Goal: Information Seeking & Learning: Learn about a topic

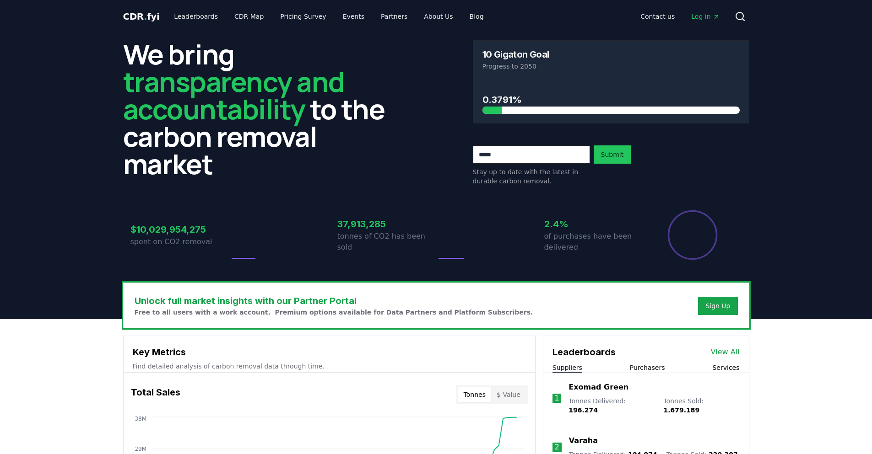
drag, startPoint x: 269, startPoint y: 91, endPoint x: 308, endPoint y: 158, distance: 78.3
click at [308, 159] on h2 "We bring transparency and accountability to the carbon removal market" at bounding box center [261, 108] width 276 height 137
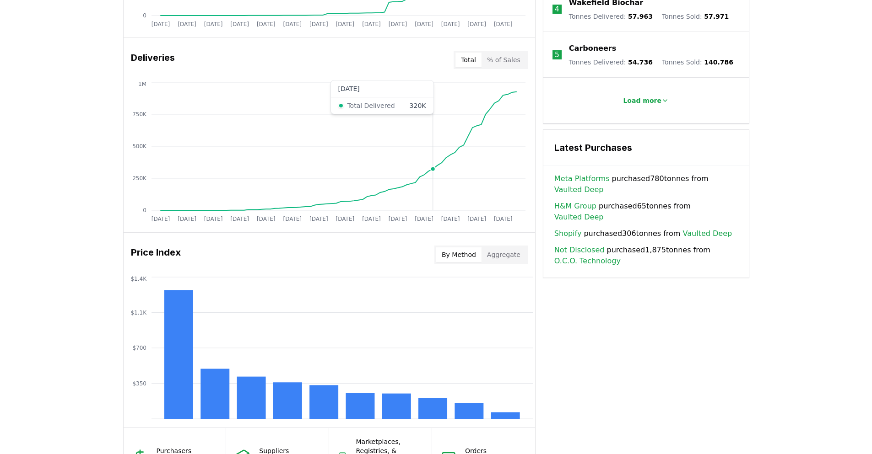
scroll to position [549, 0]
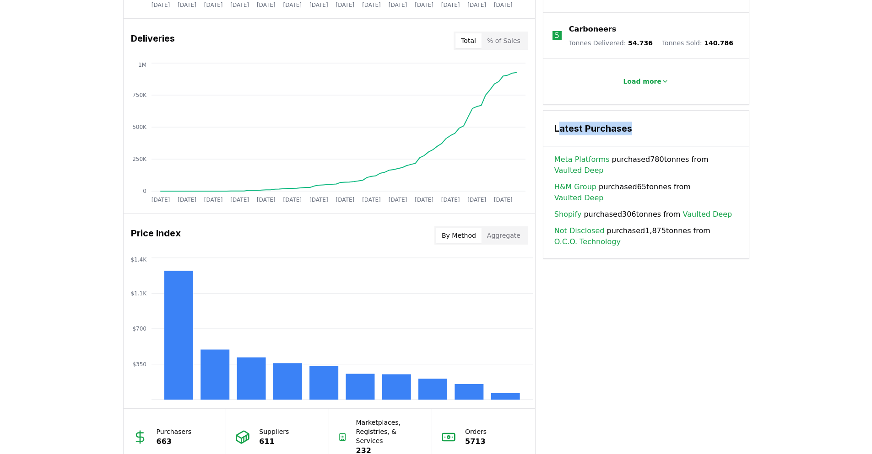
drag, startPoint x: 560, startPoint y: 123, endPoint x: 646, endPoint y: 130, distance: 85.8
click at [646, 130] on div "Latest Purchases" at bounding box center [645, 129] width 205 height 36
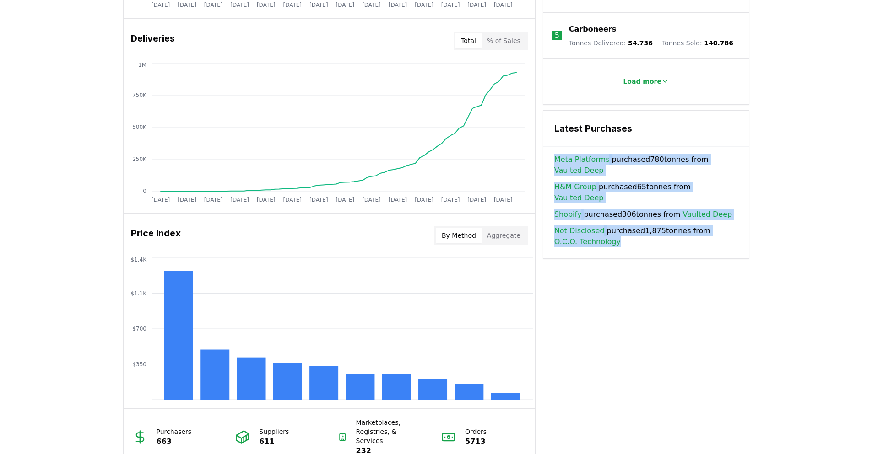
drag, startPoint x: 639, startPoint y: 225, endPoint x: 552, endPoint y: 151, distance: 114.3
click at [552, 154] on div "Meta Platforms purchased 780 tonnes from Vaulted Deep H&M Group purchased 65 to…" at bounding box center [645, 206] width 205 height 104
copy div "Meta Platforms purchased 780 tonnes from Vaulted Deep H&M Group purchased 65 to…"
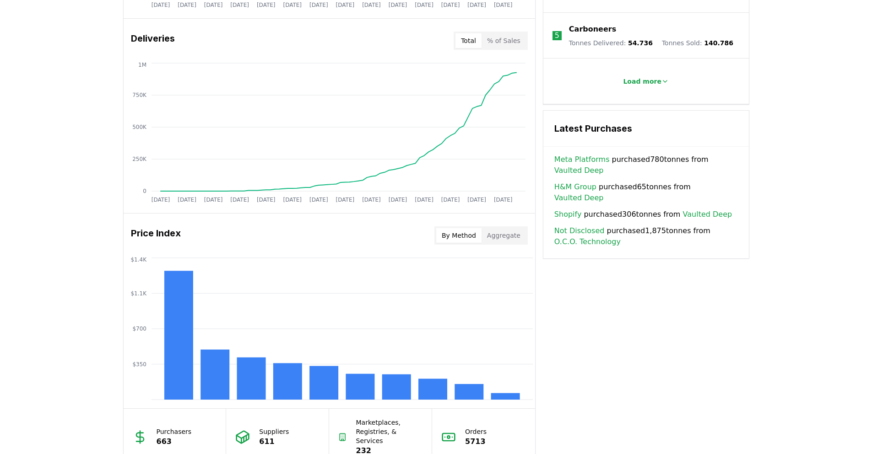
click at [666, 264] on div "Key Metrics Find detailed analysis of carbon removal data through time. Total S…" at bounding box center [436, 126] width 626 height 679
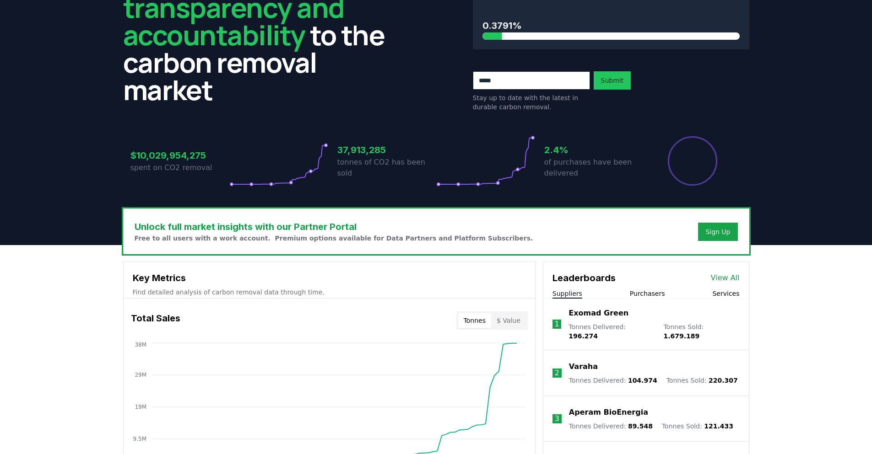
scroll to position [0, 0]
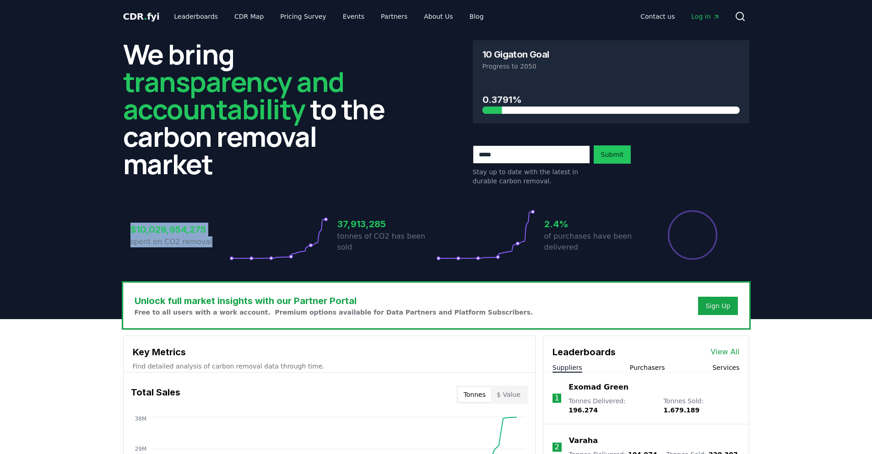
drag, startPoint x: 130, startPoint y: 230, endPoint x: 206, endPoint y: 241, distance: 76.2
click at [206, 241] on div "$10,029,954,275 spent on CO2 removal" at bounding box center [179, 235] width 99 height 51
copy div "$10,029,954,275 spent on CO2 removal"
drag, startPoint x: 483, startPoint y: 54, endPoint x: 560, endPoint y: 52, distance: 77.4
click at [560, 52] on div "10 Gigaton Goal" at bounding box center [610, 54] width 257 height 9
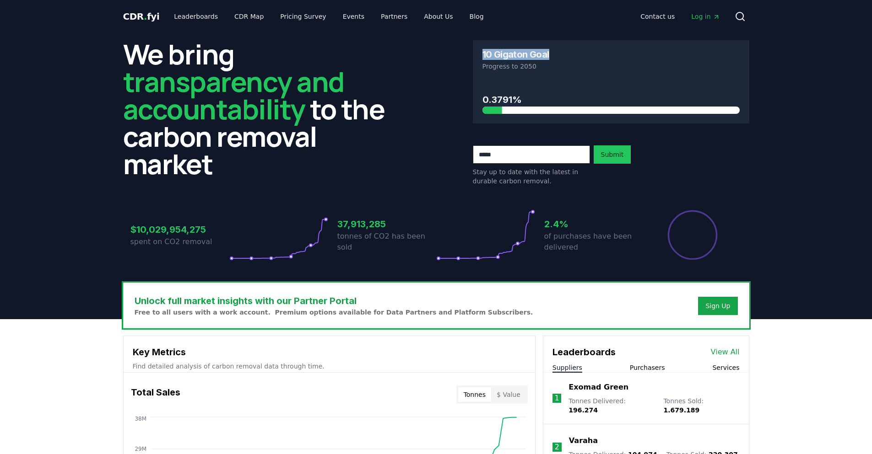
click at [560, 52] on div "10 Gigaton Goal" at bounding box center [610, 54] width 257 height 9
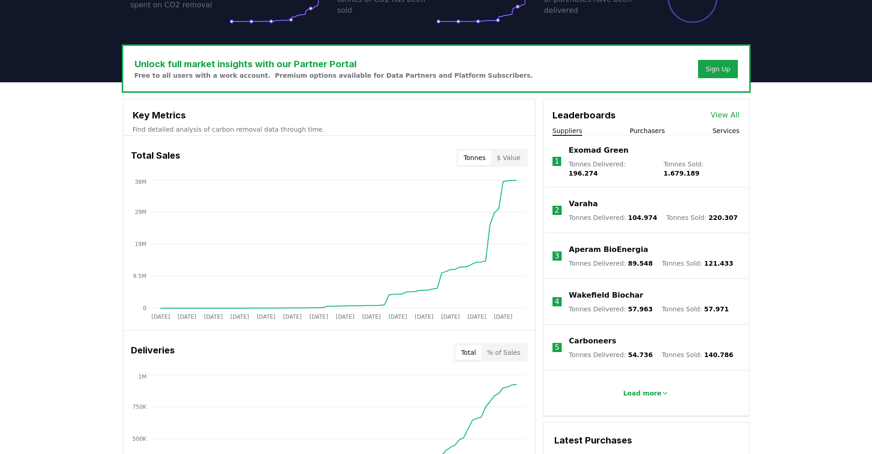
scroll to position [238, 0]
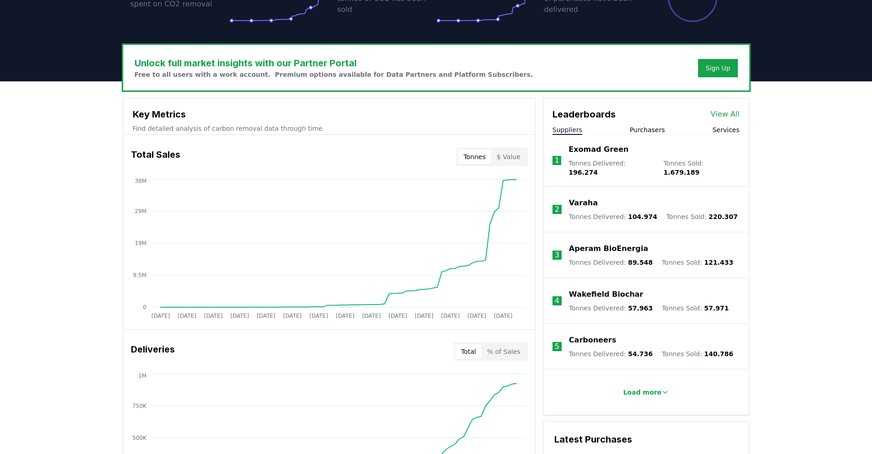
click at [597, 335] on p "Carboneers" at bounding box center [592, 340] width 47 height 11
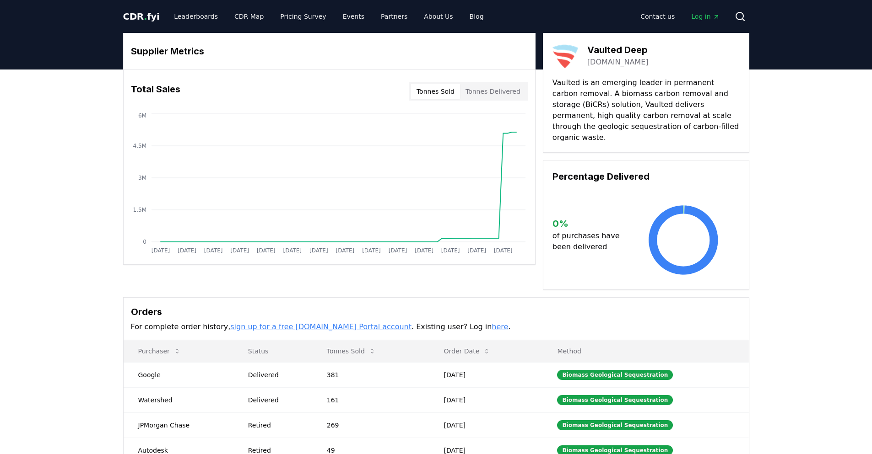
drag, startPoint x: 595, startPoint y: 85, endPoint x: 690, endPoint y: 125, distance: 102.7
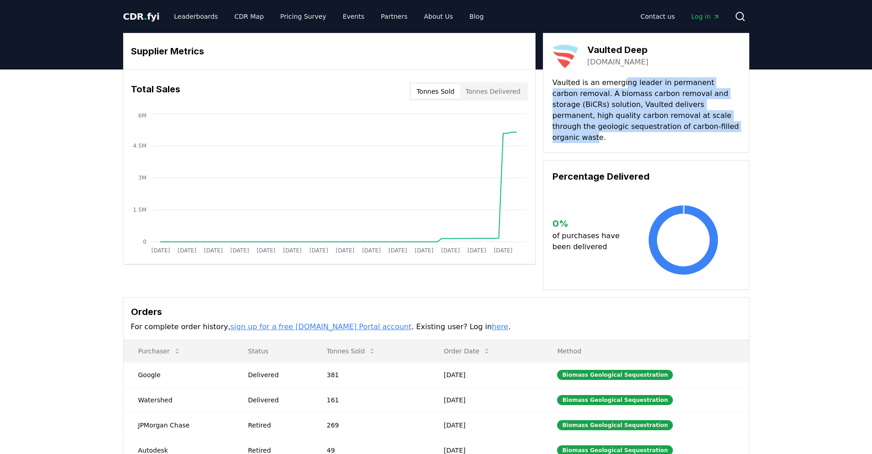
drag, startPoint x: 693, startPoint y: 128, endPoint x: 618, endPoint y: 79, distance: 89.6
click at [618, 79] on p "Vaulted is an emerging leader in permanent carbon removal. A biomass carbon rem…" at bounding box center [645, 110] width 187 height 66
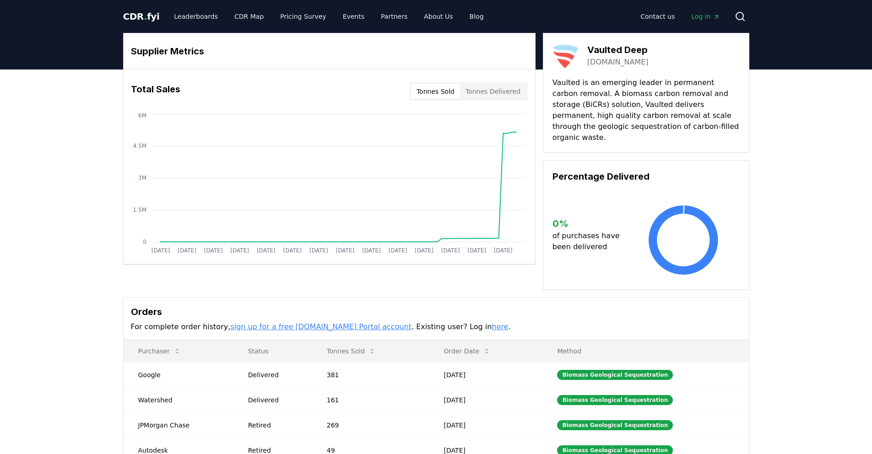
click at [608, 102] on p "Vaulted is an emerging leader in permanent carbon removal. A biomass carbon rem…" at bounding box center [645, 110] width 187 height 66
drag, startPoint x: 584, startPoint y: 64, endPoint x: 647, endPoint y: 65, distance: 63.6
click at [647, 65] on div "Vaulted Deep vaulteddeep.com" at bounding box center [645, 56] width 187 height 26
click at [609, 100] on p "Vaulted is an emerging leader in permanent carbon removal. A biomass carbon rem…" at bounding box center [645, 110] width 187 height 66
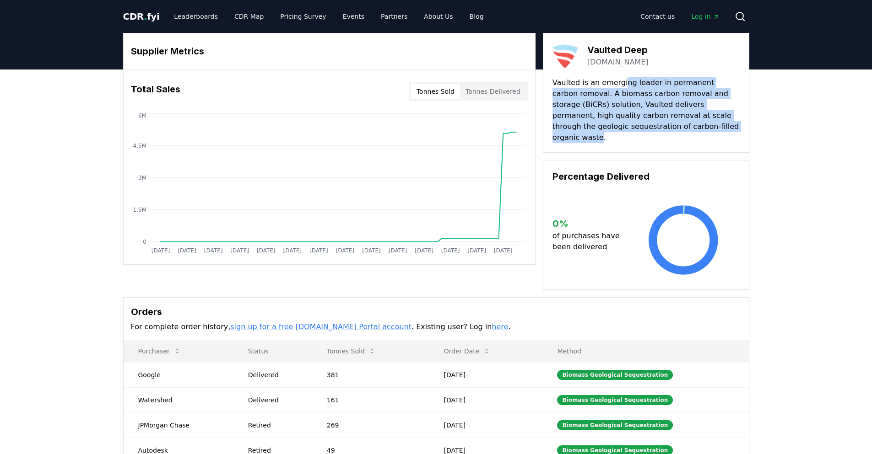
drag, startPoint x: 620, startPoint y: 83, endPoint x: 698, endPoint y: 126, distance: 89.3
click at [698, 126] on p "Vaulted is an emerging leader in permanent carbon removal. A biomass carbon rem…" at bounding box center [645, 110] width 187 height 66
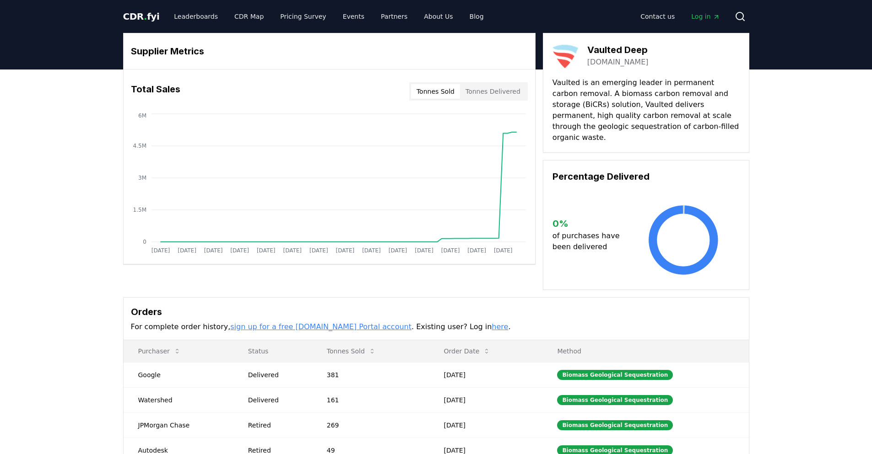
click at [720, 91] on p "Vaulted is an emerging leader in permanent carbon removal. A biomass carbon rem…" at bounding box center [645, 110] width 187 height 66
click at [722, 93] on p "Vaulted is an emerging leader in permanent carbon removal. A biomass carbon rem…" at bounding box center [645, 110] width 187 height 66
click at [627, 96] on p "Vaulted is an emerging leader in permanent carbon removal. A biomass carbon rem…" at bounding box center [645, 110] width 187 height 66
click at [705, 92] on p "Vaulted is an emerging leader in permanent carbon removal. A biomass carbon rem…" at bounding box center [645, 110] width 187 height 66
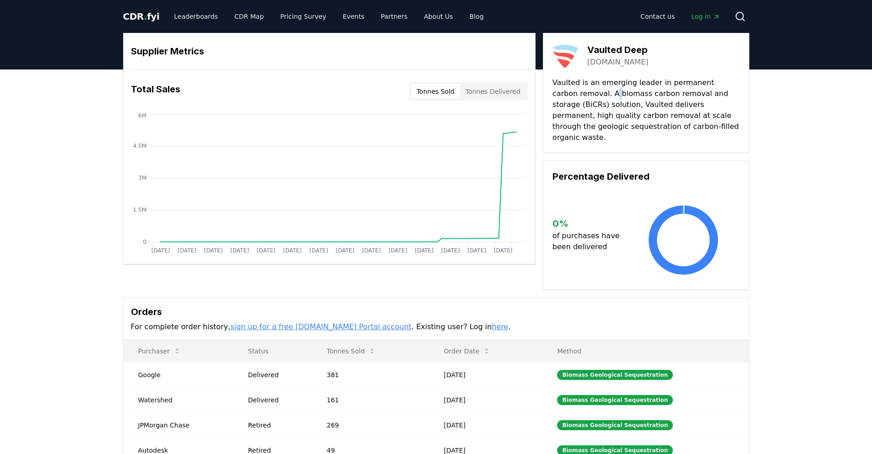
drag, startPoint x: 585, startPoint y: 92, endPoint x: 591, endPoint y: 97, distance: 6.9
click at [591, 97] on p "Vaulted is an emerging leader in permanent carbon removal. A biomass carbon rem…" at bounding box center [645, 110] width 187 height 66
drag, startPoint x: 583, startPoint y: 91, endPoint x: 579, endPoint y: 104, distance: 14.0
click at [579, 104] on p "Vaulted is an emerging leader in permanent carbon removal. A biomass carbon rem…" at bounding box center [645, 110] width 187 height 66
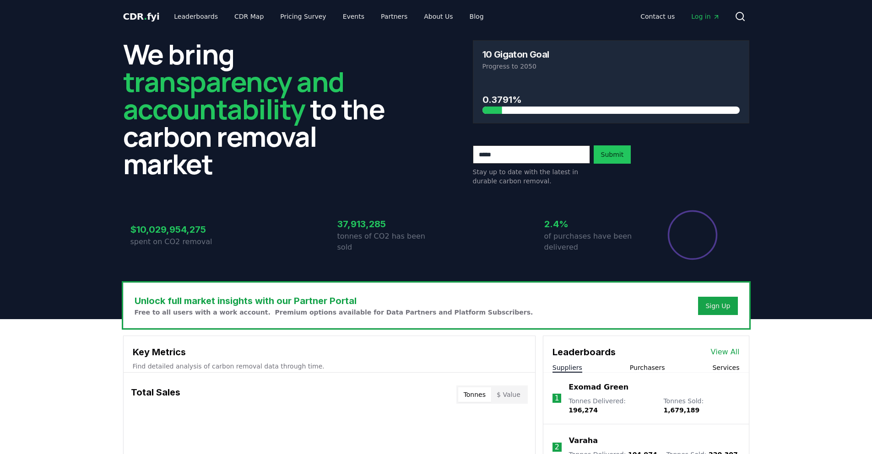
scroll to position [237, 0]
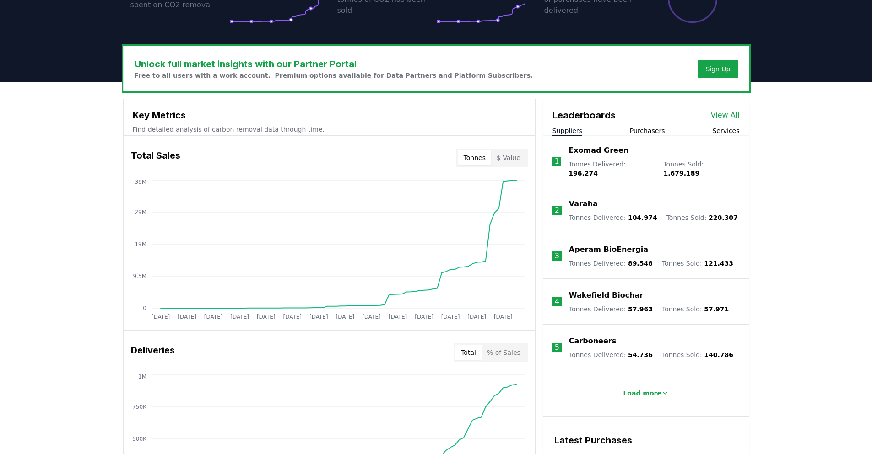
click at [606, 244] on p "Aperam BioEnergia" at bounding box center [608, 249] width 79 height 11
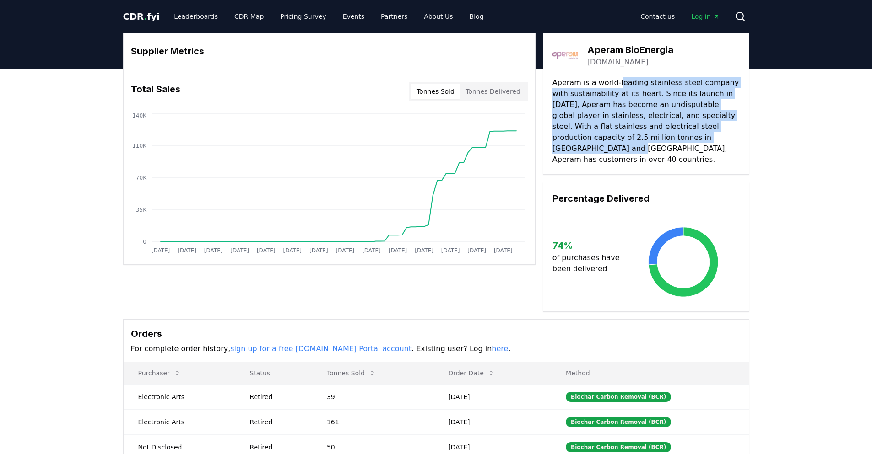
drag, startPoint x: 614, startPoint y: 86, endPoint x: 688, endPoint y: 138, distance: 90.4
click at [688, 138] on p "Aperam is a world-leading stainless steel company with sustainability at its he…" at bounding box center [645, 121] width 187 height 88
drag, startPoint x: 616, startPoint y: 80, endPoint x: 674, endPoint y: 149, distance: 90.3
click at [674, 149] on p "Aperam is a world-leading stainless steel company with sustainability at its he…" at bounding box center [645, 121] width 187 height 88
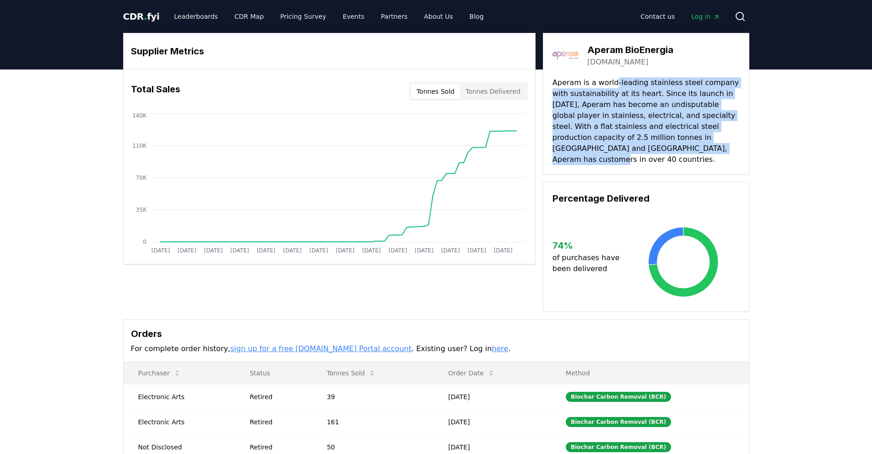
click at [674, 149] on p "Aperam is a world-leading stainless steel company with sustainability at its he…" at bounding box center [645, 121] width 187 height 88
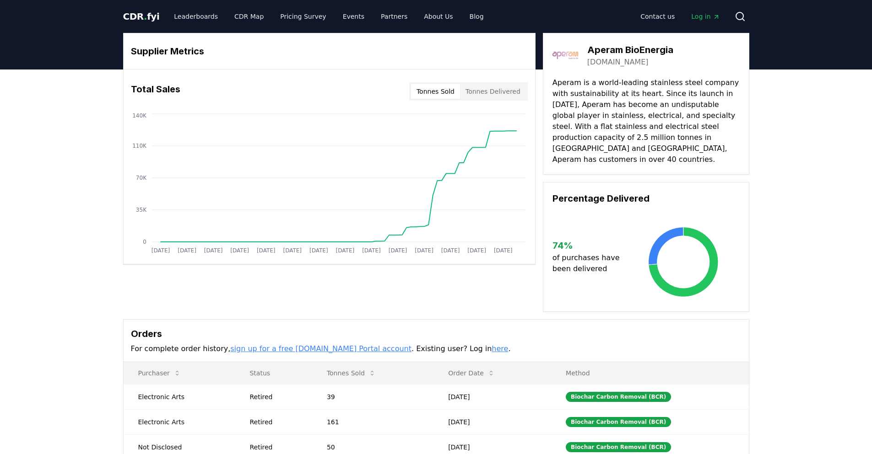
click at [151, 16] on span "CDR . fyi" at bounding box center [141, 16] width 37 height 11
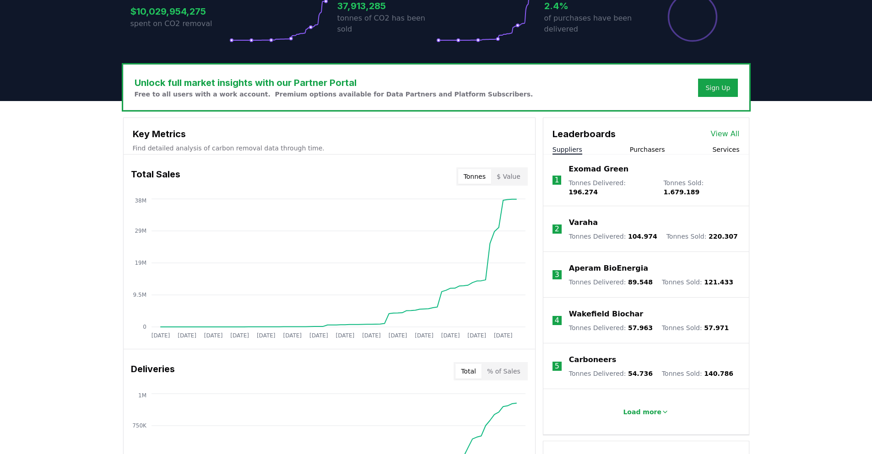
scroll to position [219, 0]
click at [717, 132] on link "View All" at bounding box center [725, 133] width 29 height 11
